Goal: Task Accomplishment & Management: Use online tool/utility

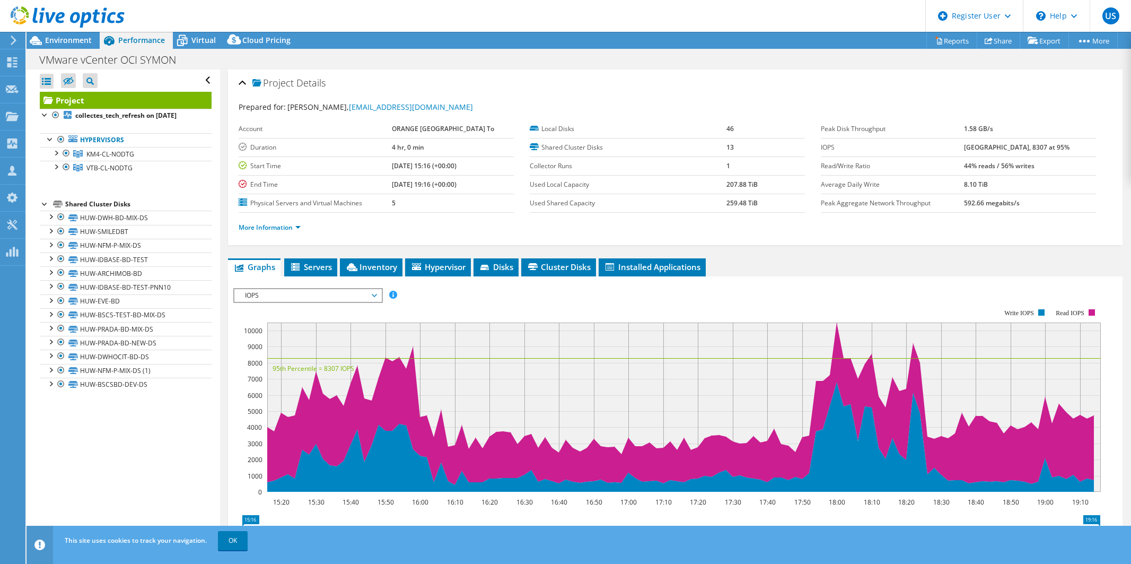
select select "USD"
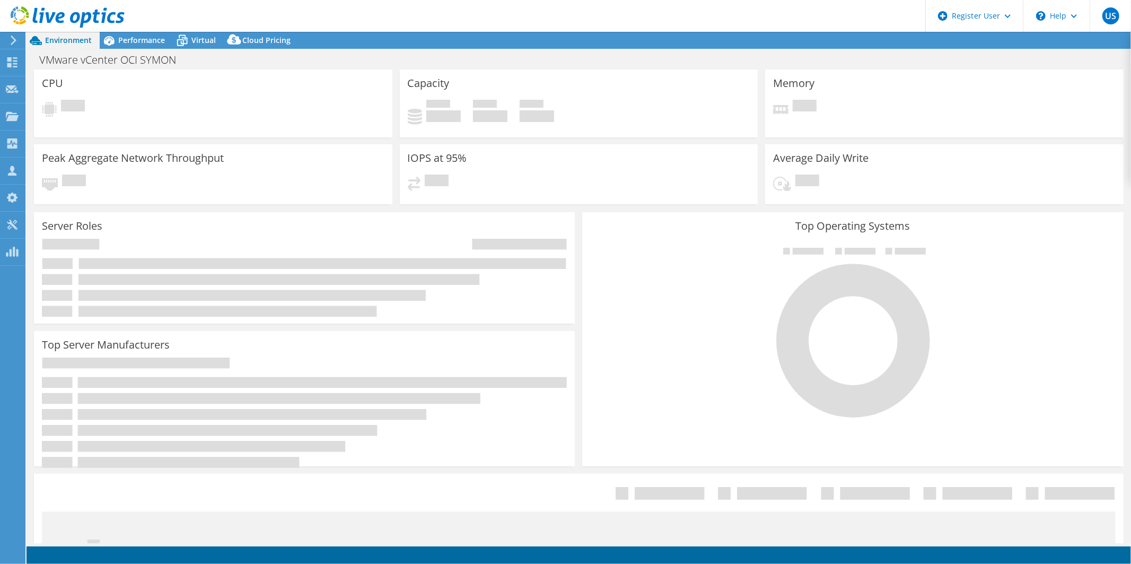
select select "USD"
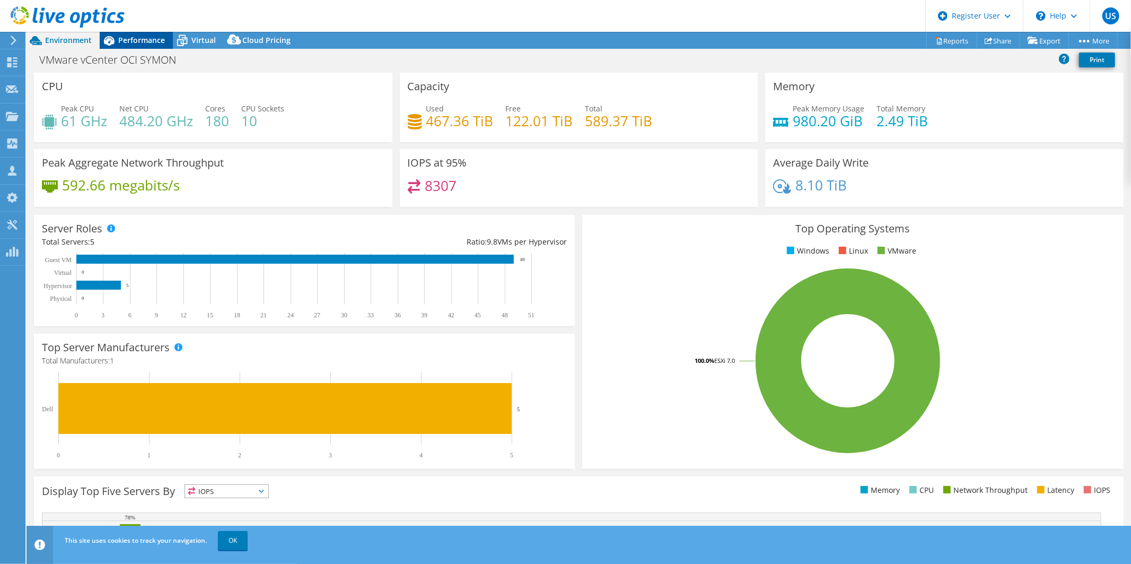
click at [142, 34] on div "Performance" at bounding box center [136, 40] width 73 height 17
